Goal: Find specific page/section: Find specific page/section

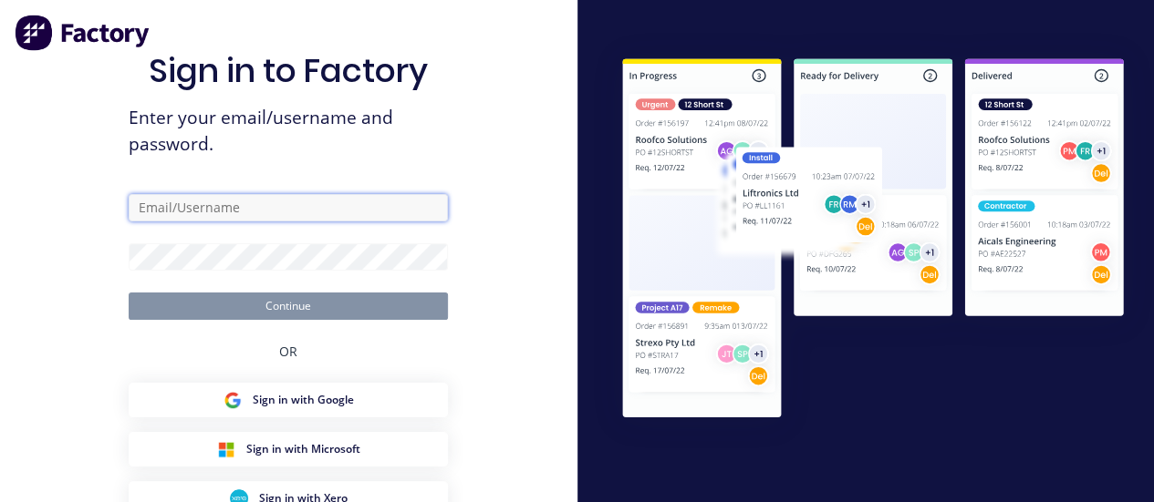
click at [238, 211] on input "text" at bounding box center [288, 207] width 319 height 27
type input "[PERSON_NAME][EMAIL_ADDRESS][DOMAIN_NAME]"
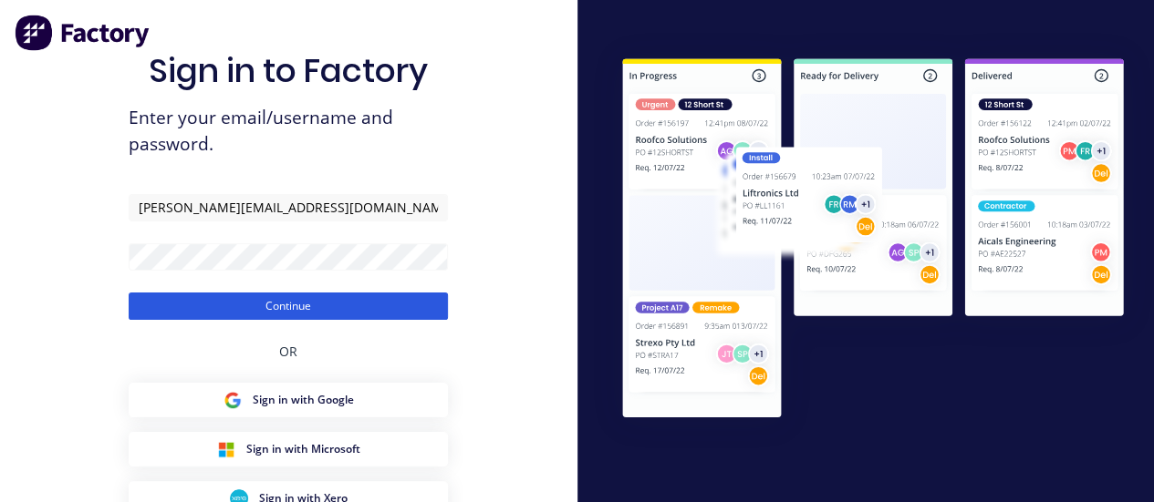
click at [291, 296] on button "Continue" at bounding box center [288, 306] width 319 height 27
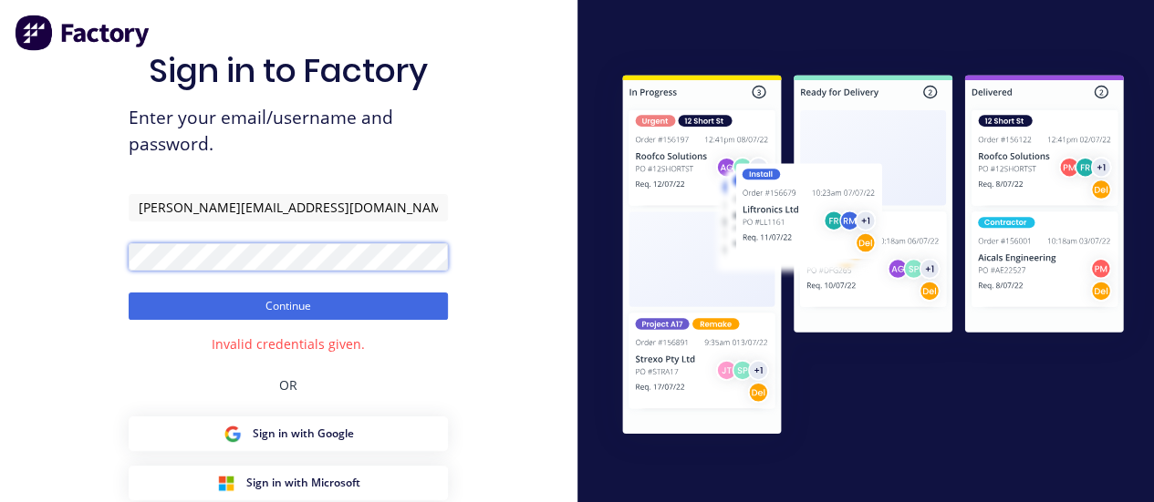
click at [86, 251] on div "Sign in to Factory Enter your email/username and password. [PERSON_NAME][EMAIL_…" at bounding box center [288, 329] width 577 height 659
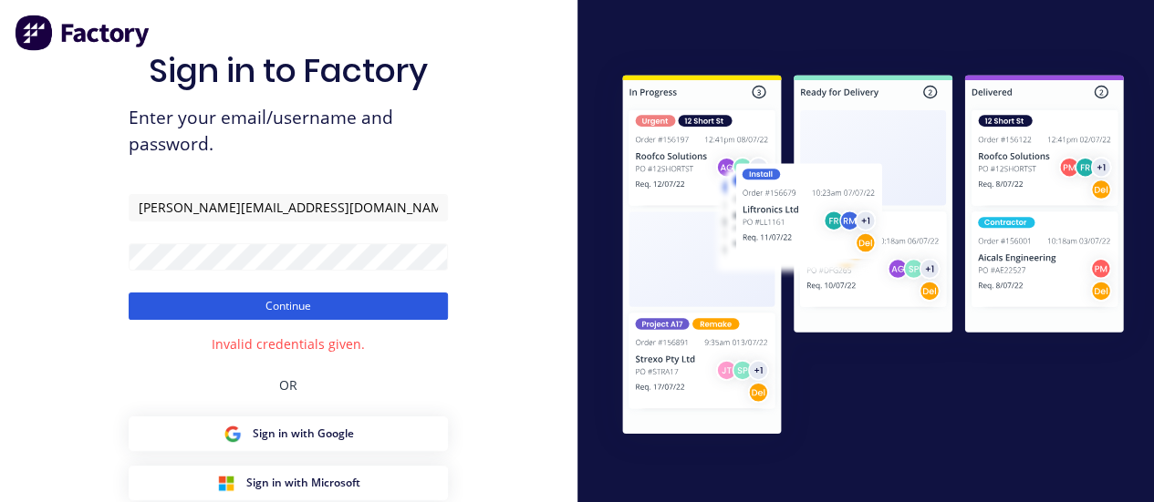
click at [250, 297] on button "Continue" at bounding box center [288, 306] width 319 height 27
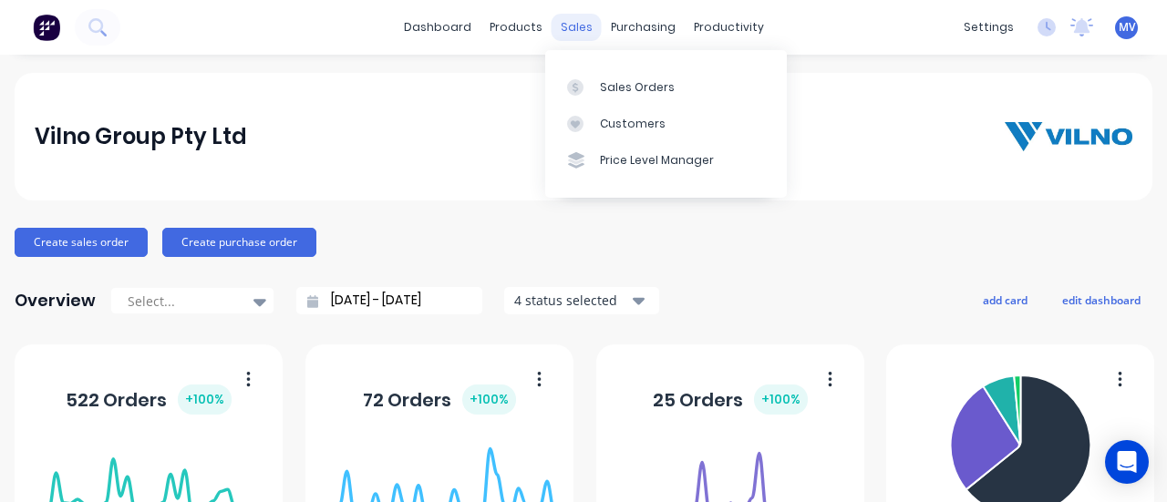
click at [565, 32] on div "sales" at bounding box center [577, 27] width 50 height 27
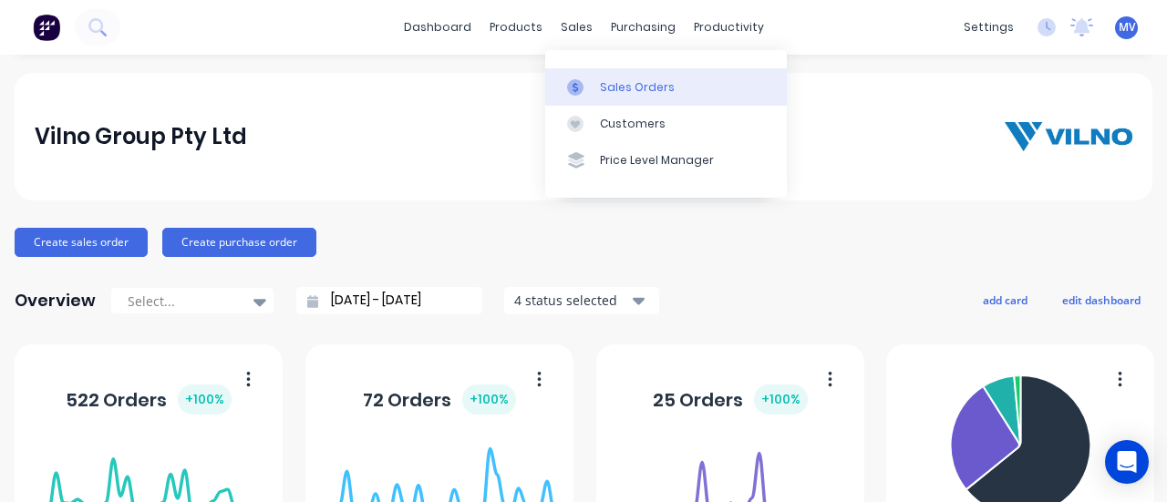
click at [626, 90] on div "Sales Orders" at bounding box center [637, 87] width 75 height 16
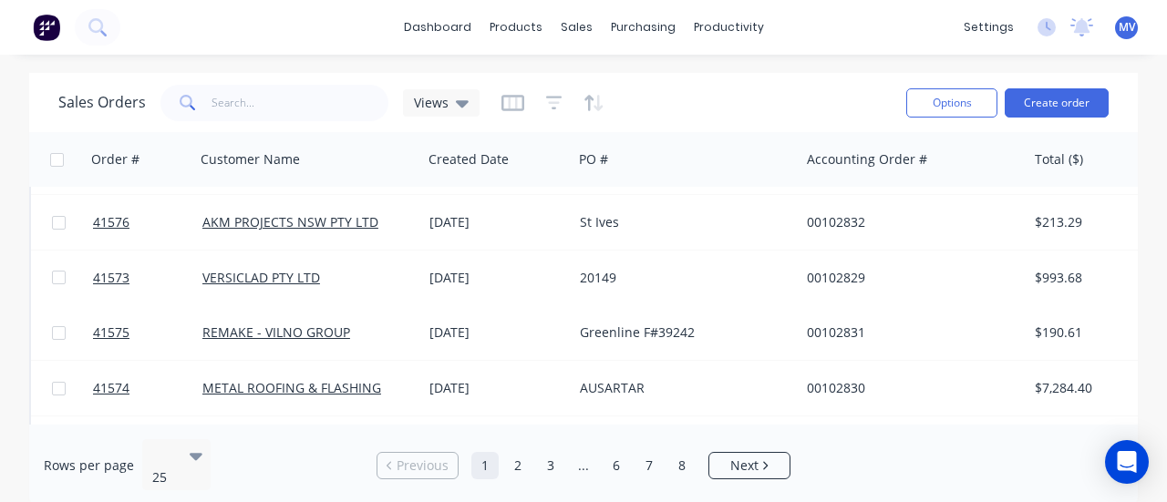
scroll to position [1154, 0]
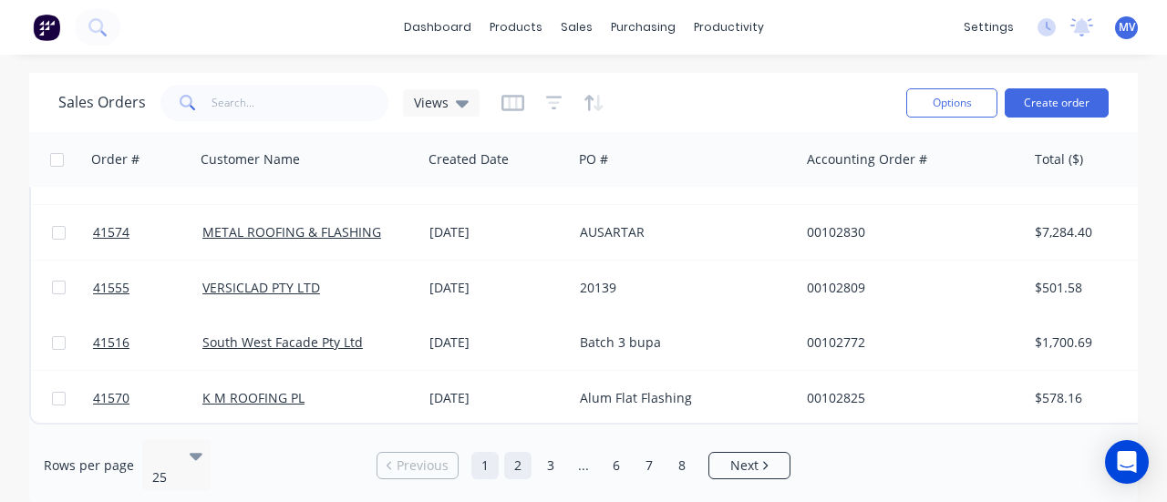
click at [520, 457] on link "2" at bounding box center [517, 465] width 27 height 27
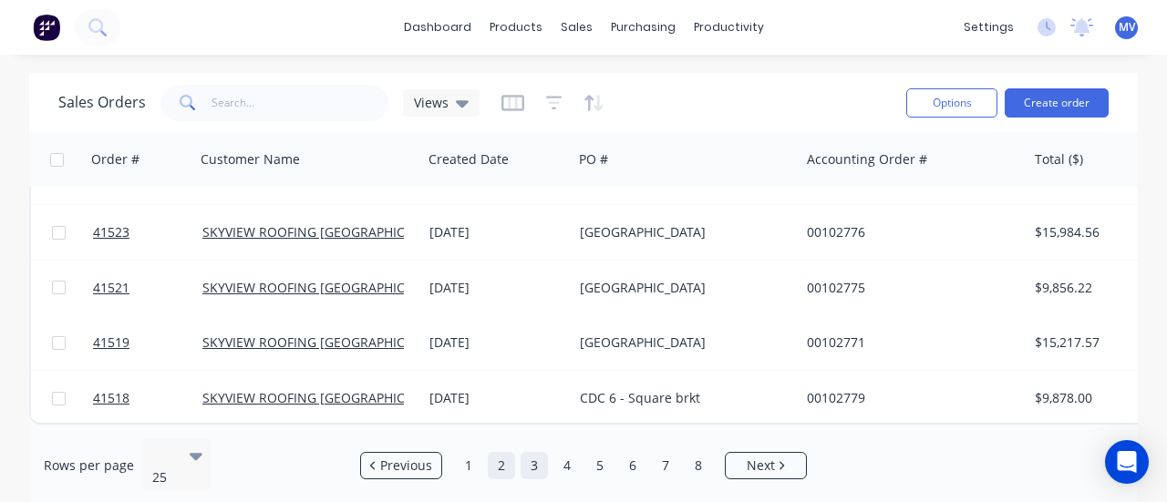
click at [533, 455] on link "3" at bounding box center [534, 465] width 27 height 27
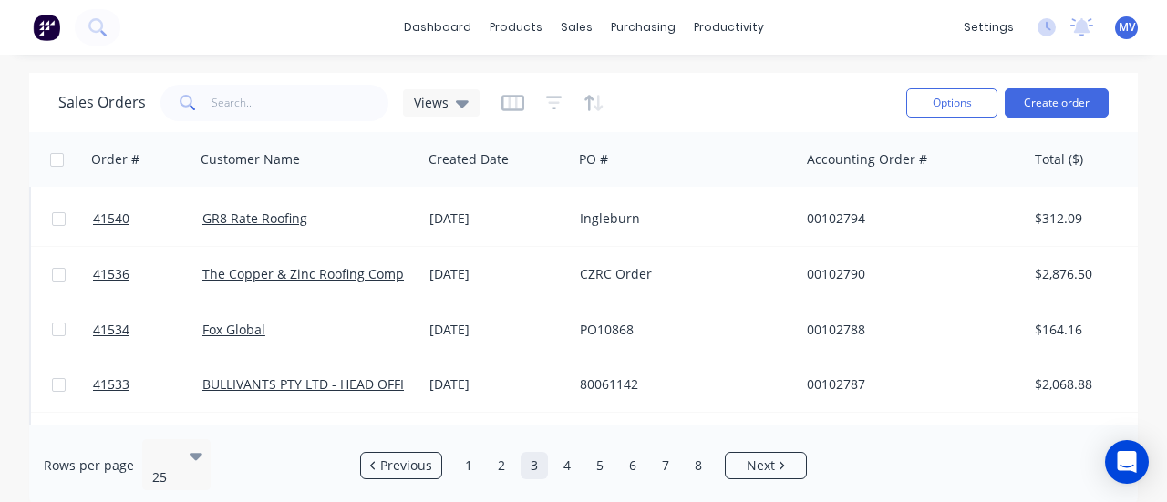
scroll to position [365, 0]
